Goal: Task Accomplishment & Management: Use online tool/utility

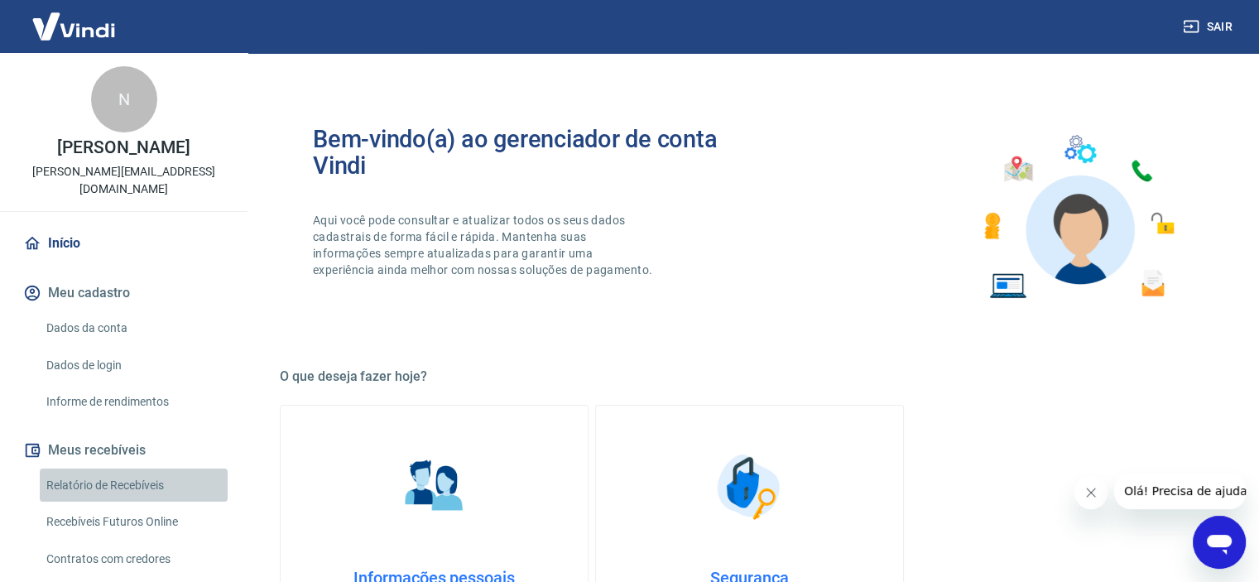
click at [133, 468] on link "Relatório de Recebíveis" at bounding box center [134, 485] width 188 height 34
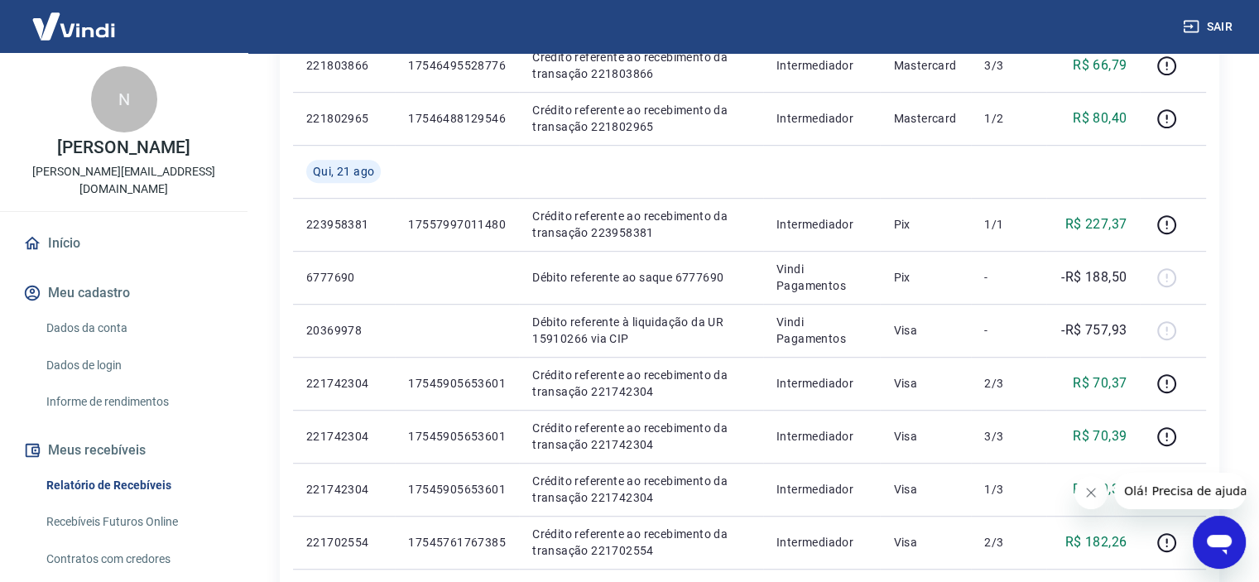
scroll to position [248, 0]
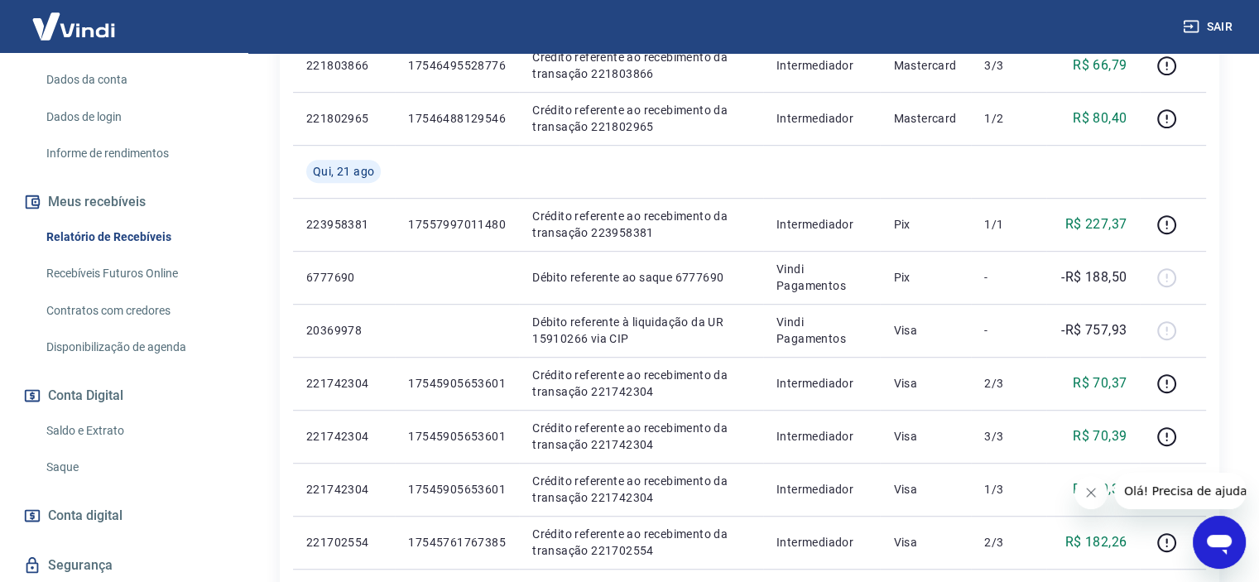
click at [98, 414] on link "Saldo e Extrato" at bounding box center [134, 431] width 188 height 34
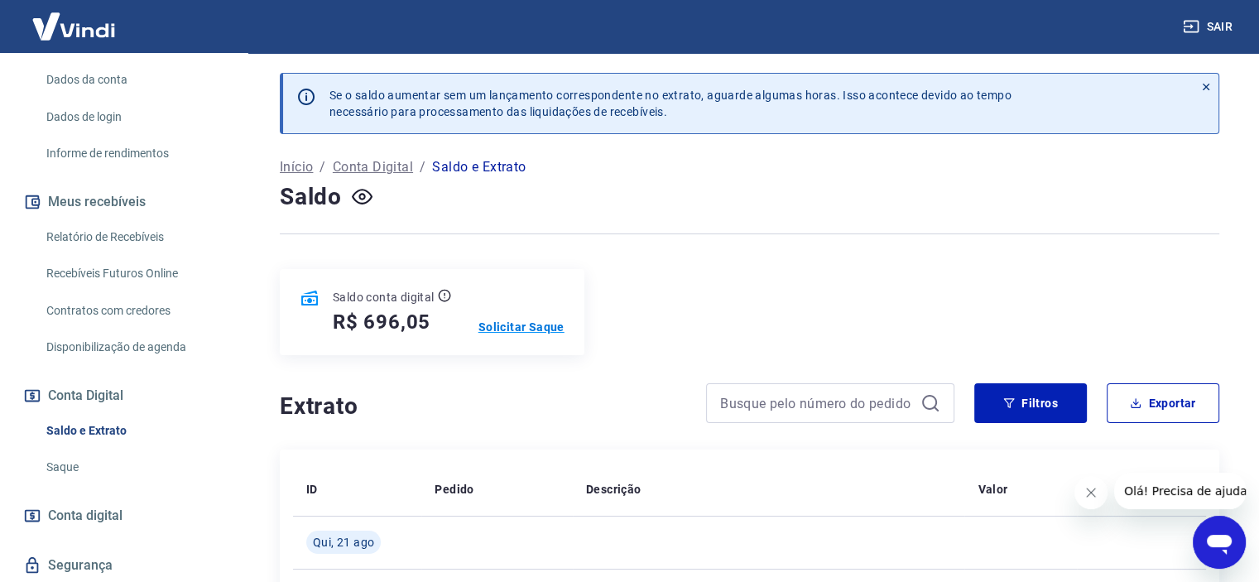
click at [524, 330] on p "Solicitar Saque" at bounding box center [521, 327] width 86 height 17
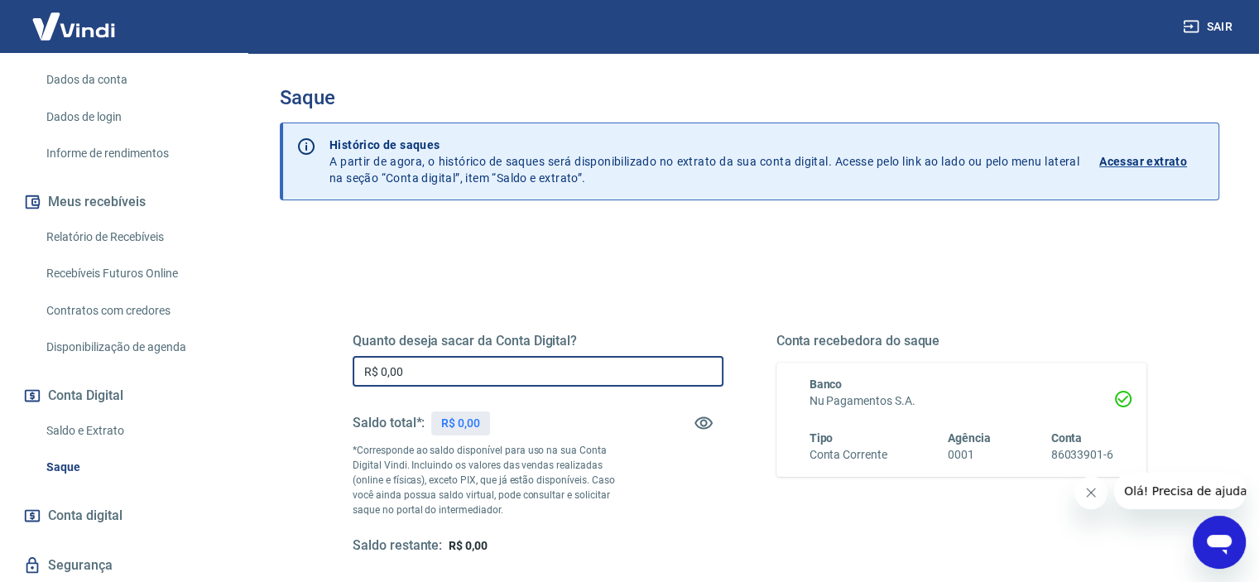
click at [588, 358] on input "R$ 0,00" at bounding box center [538, 371] width 371 height 31
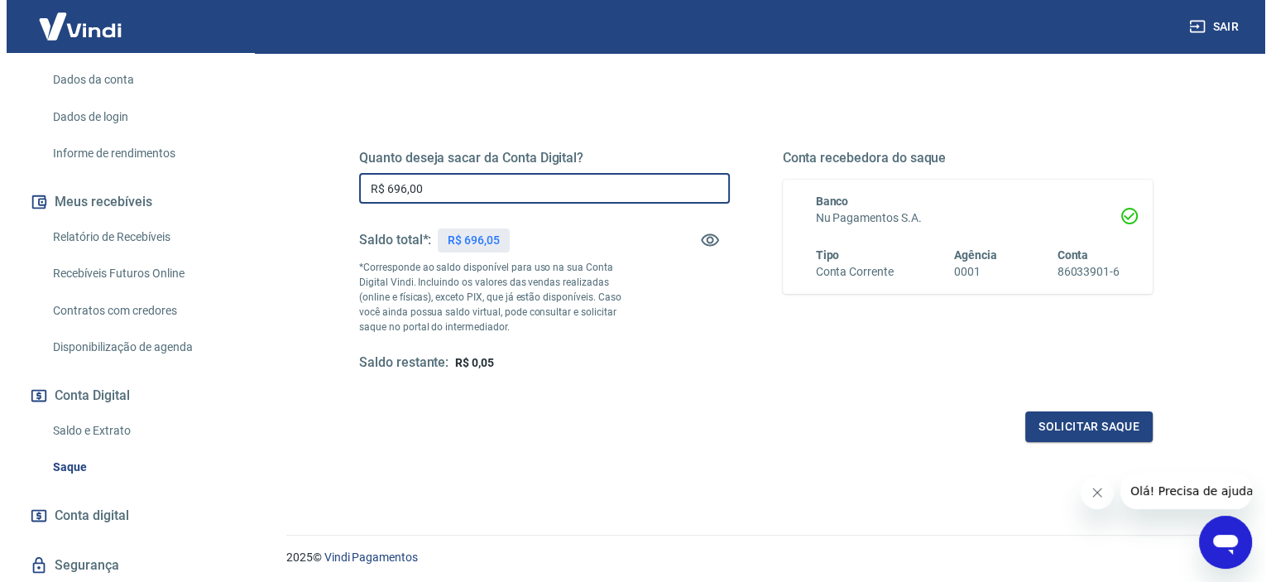
scroll to position [235, 0]
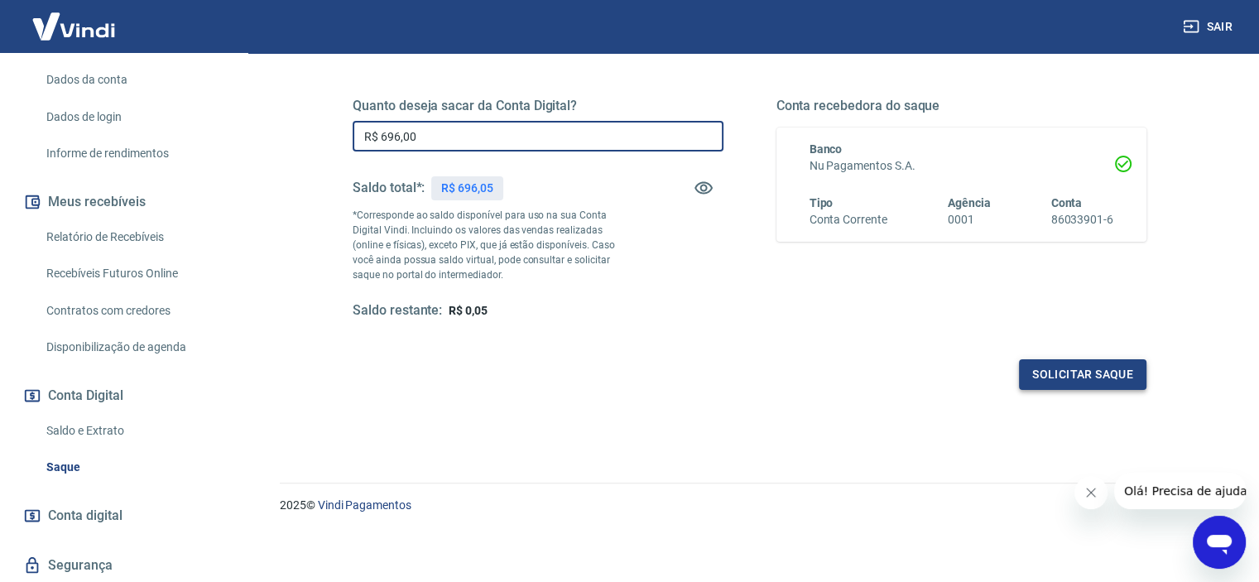
type input "R$ 696,00"
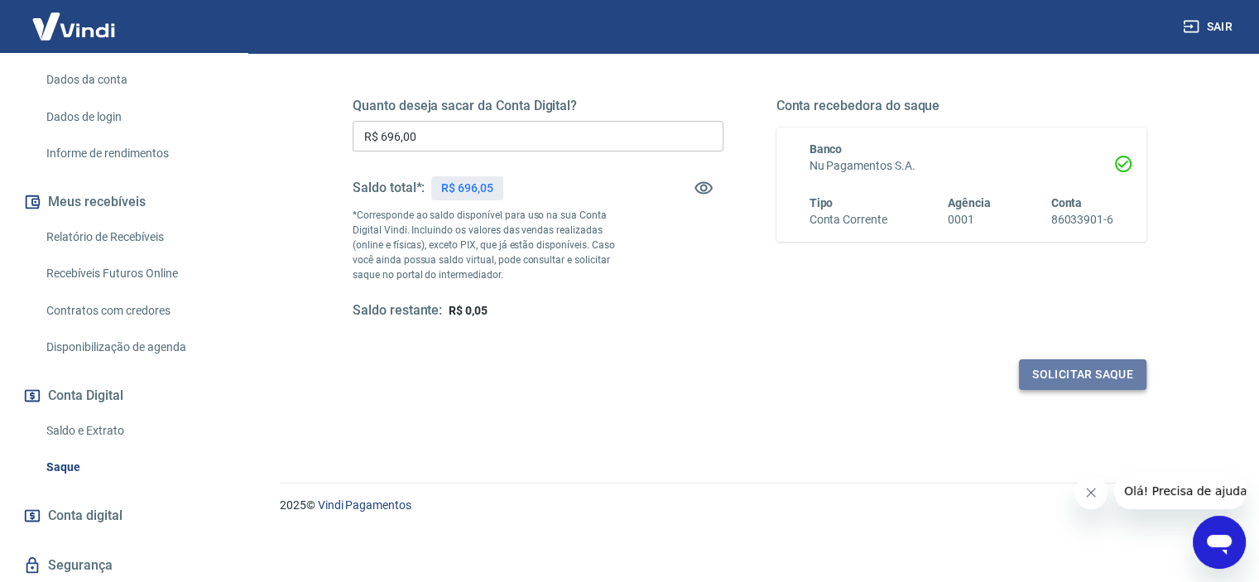
click at [1063, 362] on button "Solicitar saque" at bounding box center [1082, 374] width 127 height 31
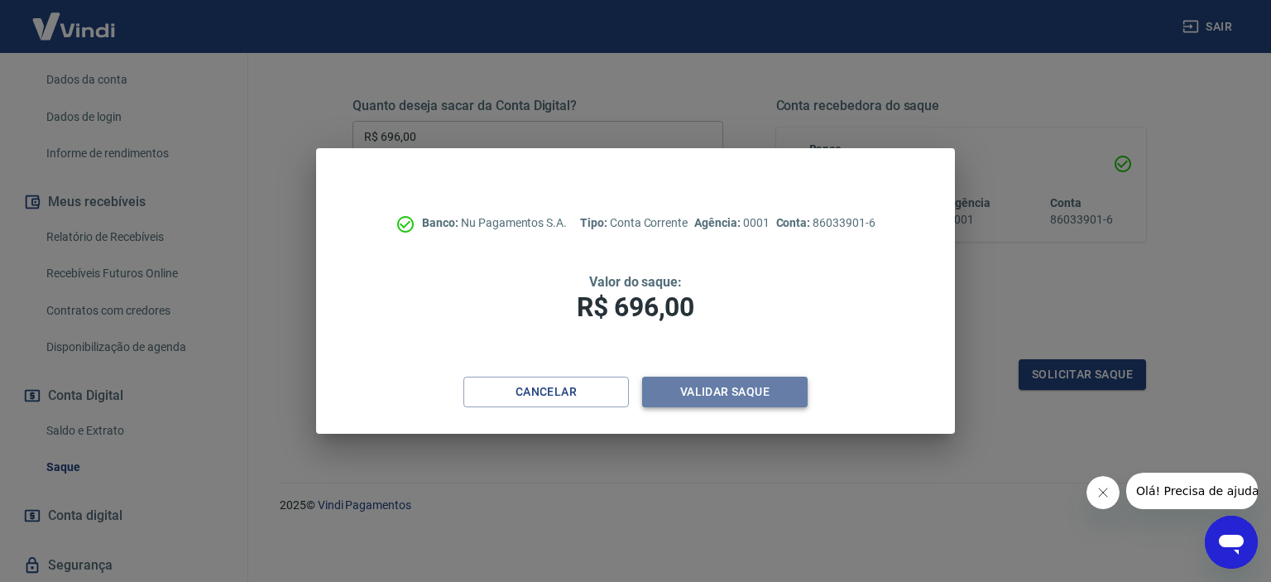
click at [738, 397] on button "Validar saque" at bounding box center [725, 392] width 166 height 31
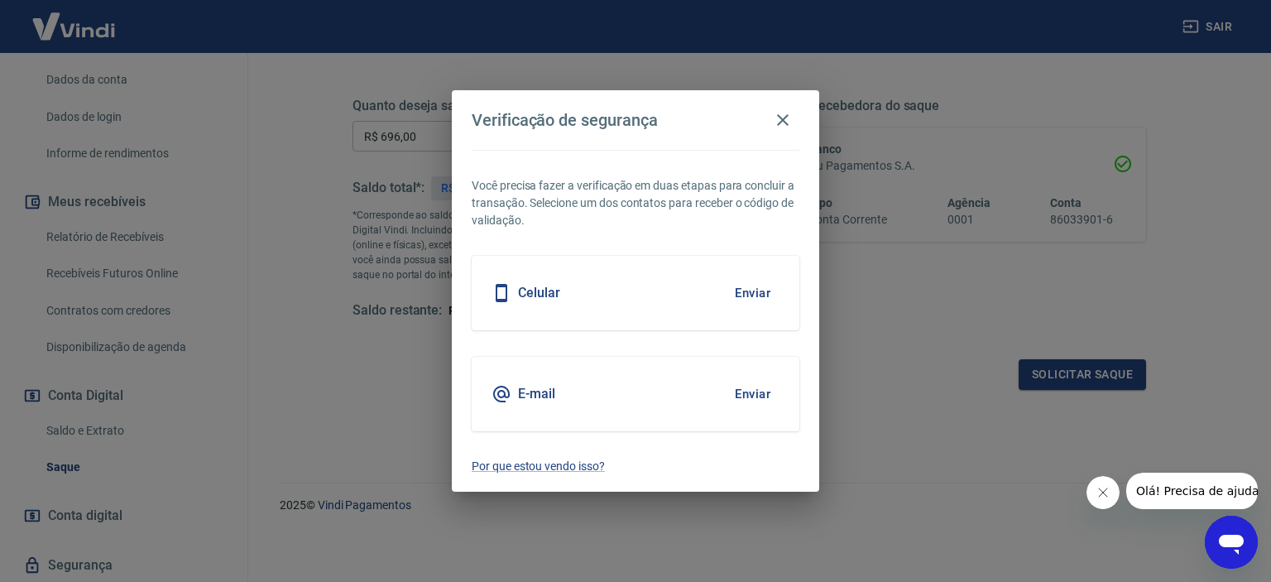
click at [761, 291] on button "Enviar" at bounding box center [753, 293] width 54 height 35
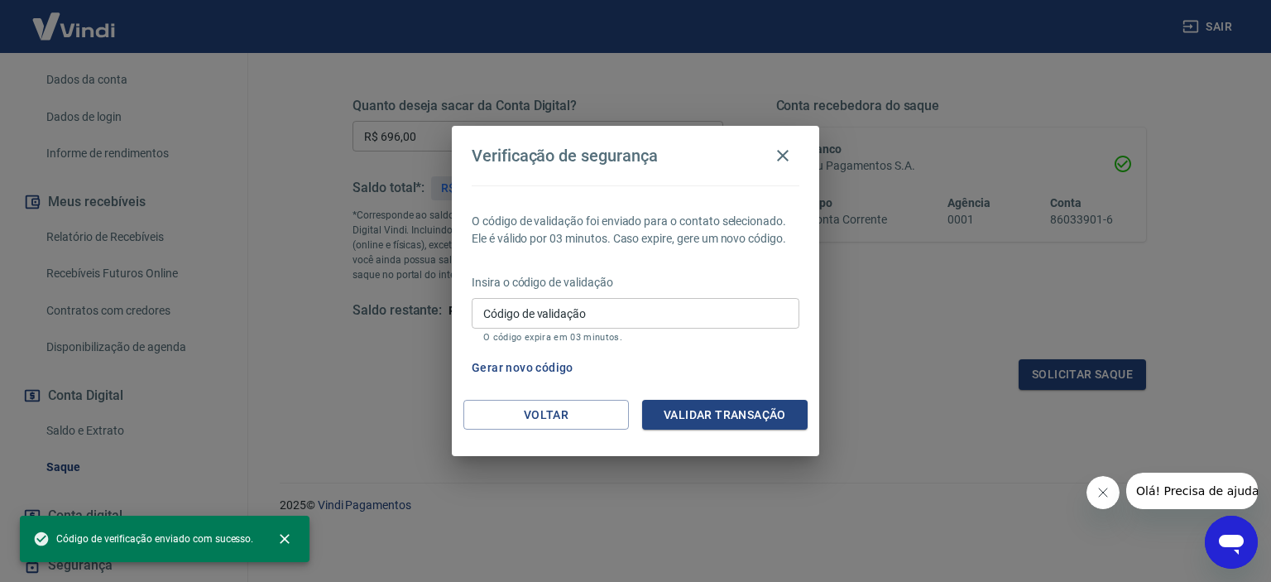
click at [758, 287] on p "Insira o código de validação" at bounding box center [636, 282] width 328 height 17
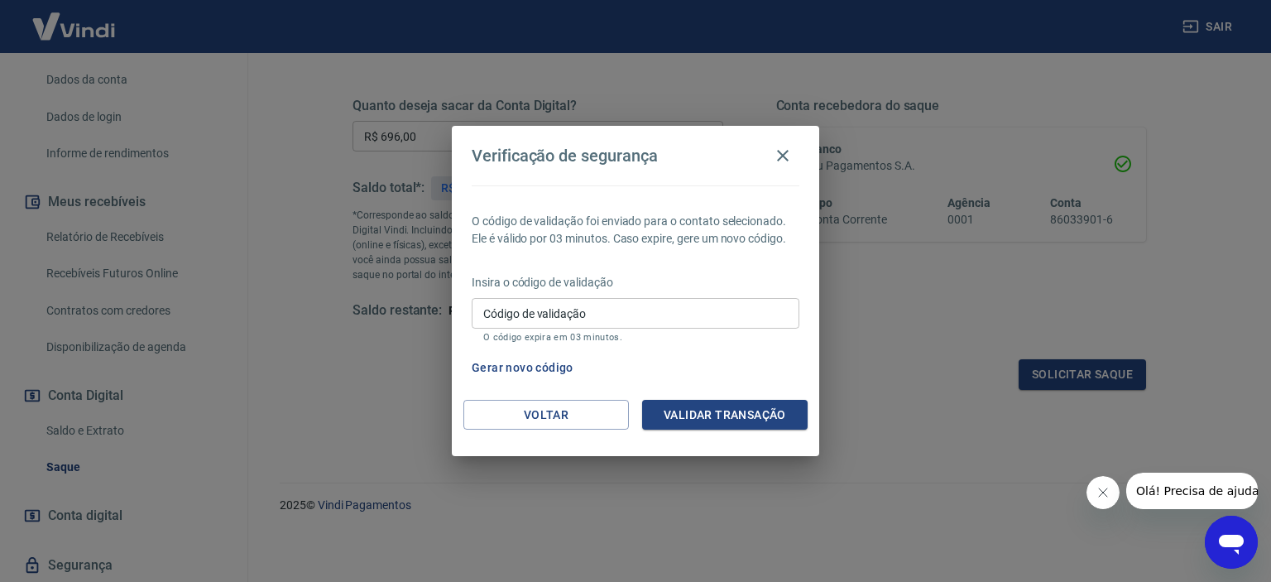
click at [620, 325] on input "Código de validação" at bounding box center [636, 313] width 328 height 31
click at [633, 314] on input "Código de validação" at bounding box center [636, 313] width 328 height 31
type input "131417"
click at [722, 391] on div "O código de validação foi enviado para o contato selecionado. Ele é válido por …" at bounding box center [635, 292] width 367 height 214
drag, startPoint x: 742, startPoint y: 436, endPoint x: 745, endPoint y: 412, distance: 24.1
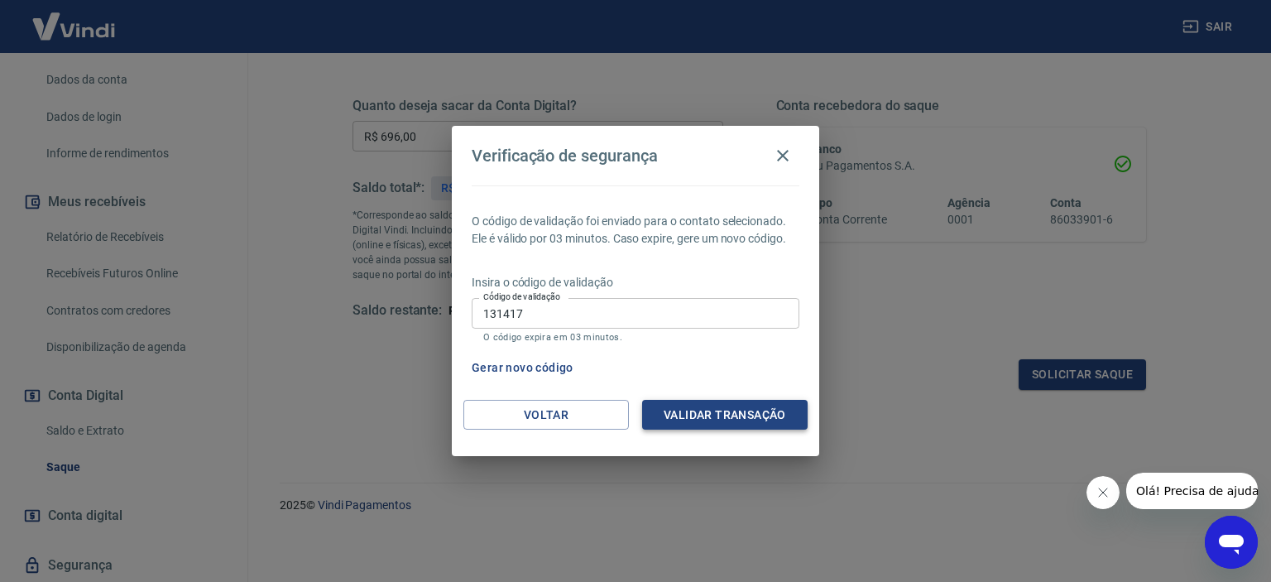
click at [742, 435] on div "Voltar Validar transação" at bounding box center [635, 428] width 367 height 57
click at [746, 409] on button "Validar transação" at bounding box center [725, 415] width 166 height 31
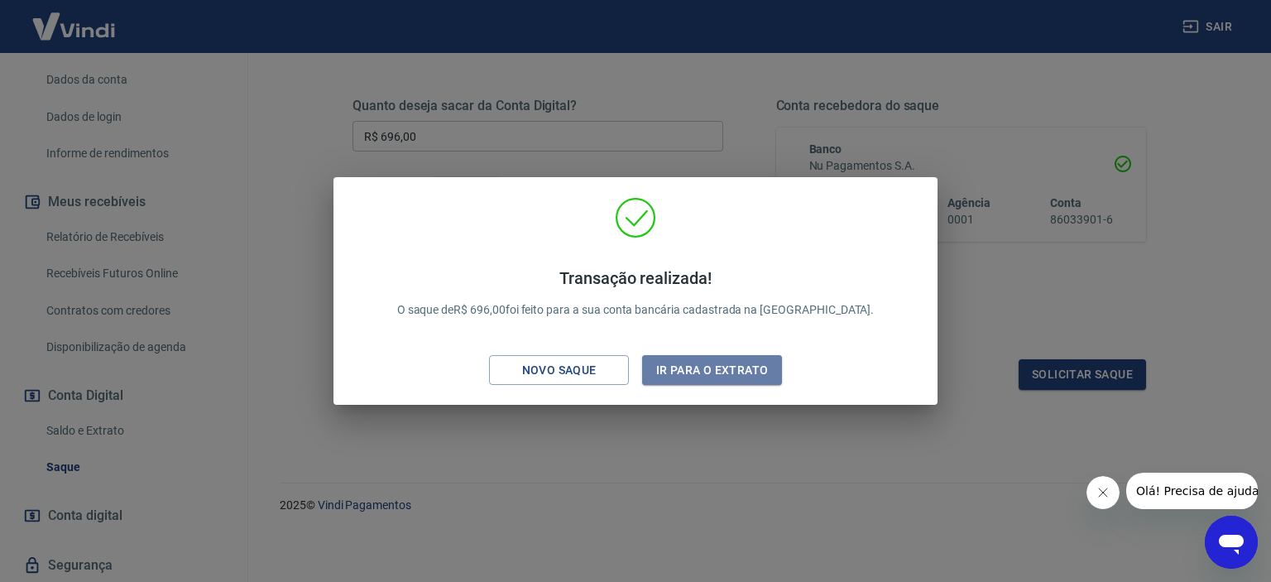
drag, startPoint x: 694, startPoint y: 367, endPoint x: 574, endPoint y: 52, distance: 337.4
click at [695, 367] on button "Ir para o extrato" at bounding box center [712, 370] width 140 height 31
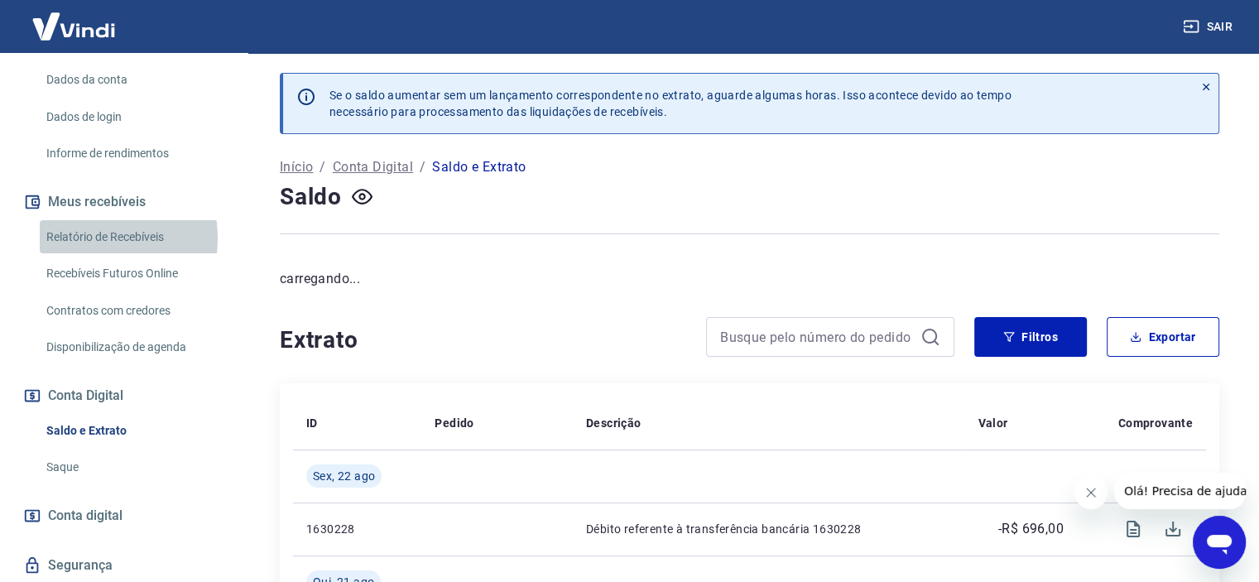
click at [82, 221] on link "Relatório de Recebíveis" at bounding box center [134, 237] width 188 height 34
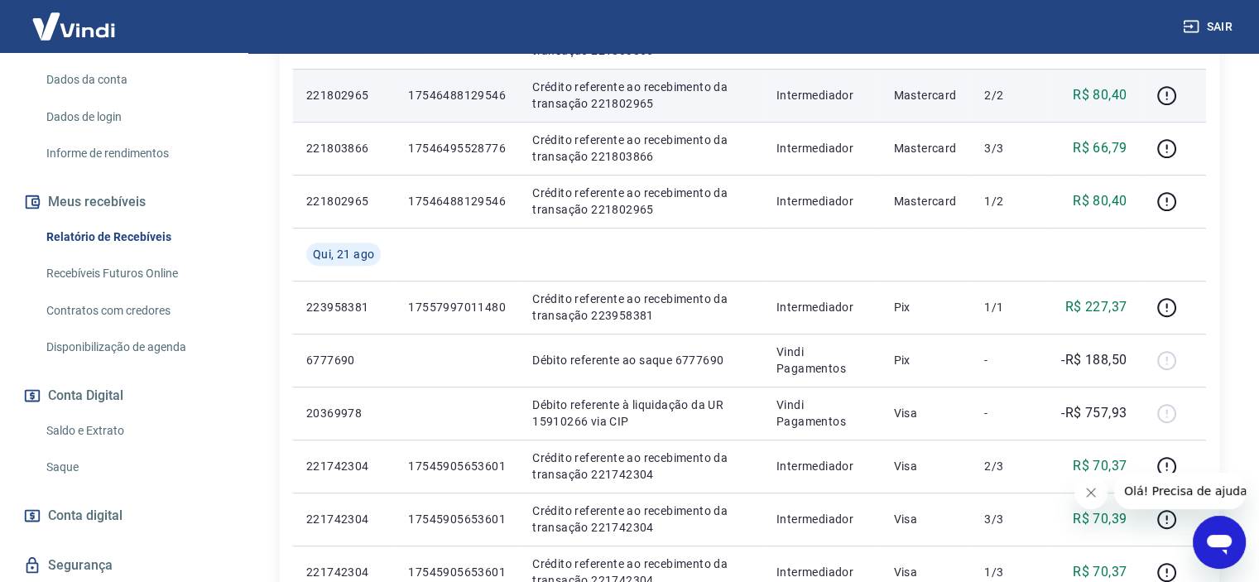
scroll to position [910, 0]
